Goal: Navigation & Orientation: Find specific page/section

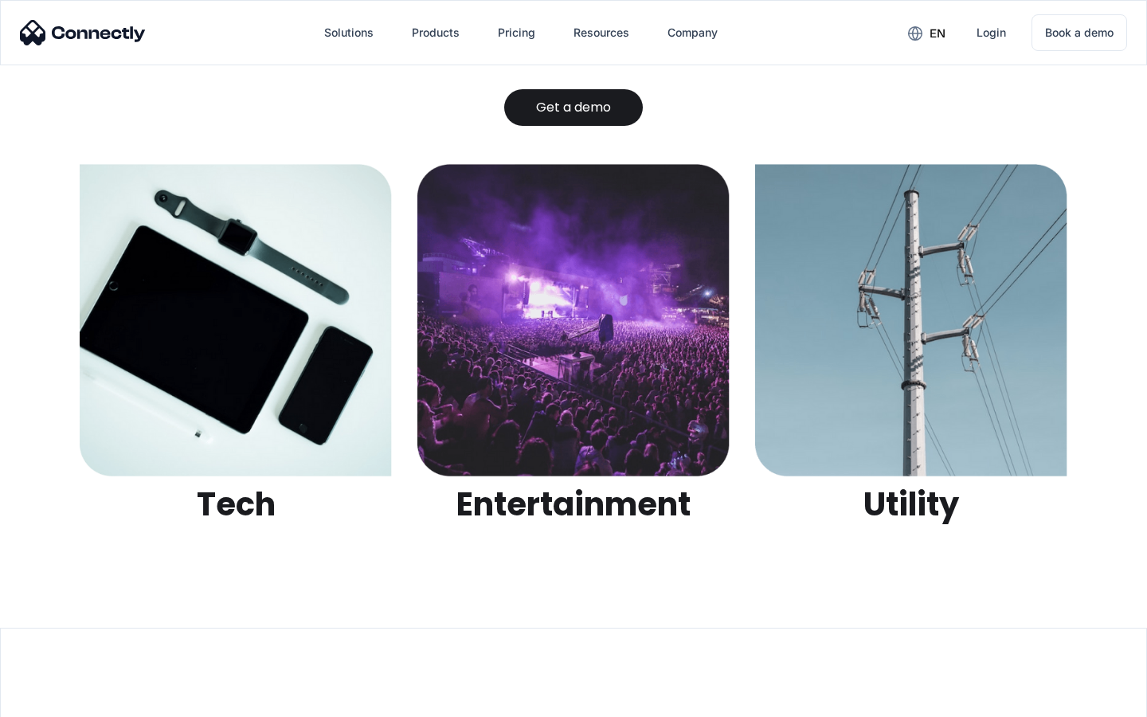
scroll to position [5023, 0]
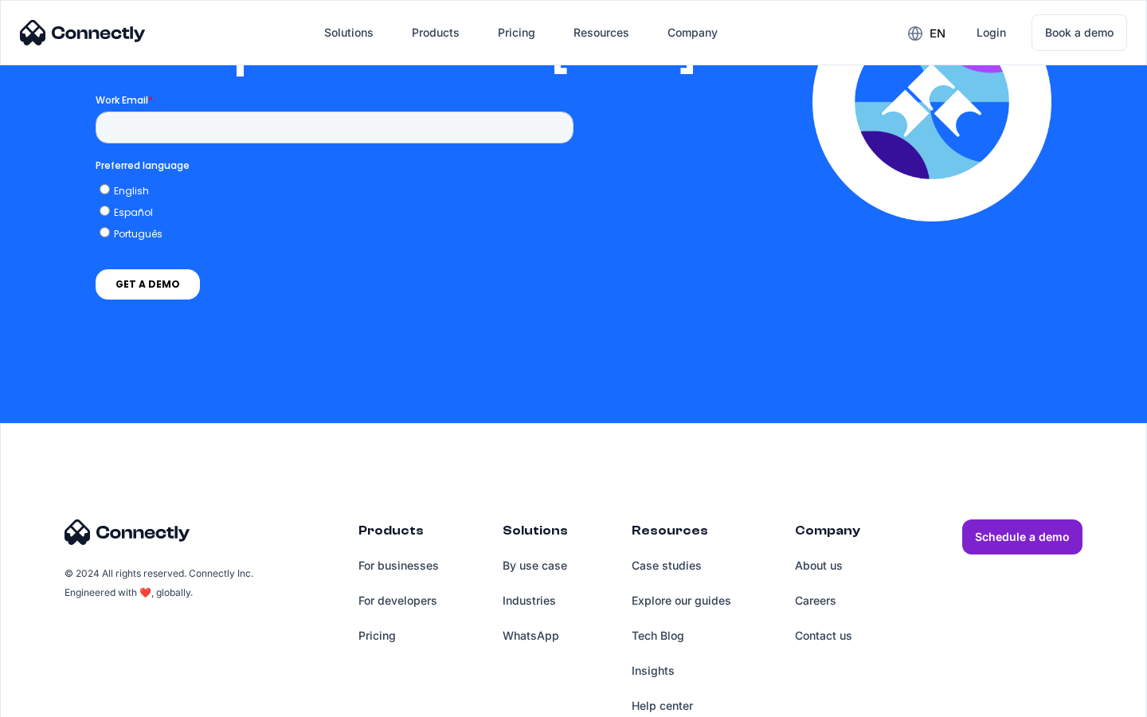
scroll to position [3253, 0]
